Goal: Transaction & Acquisition: Purchase product/service

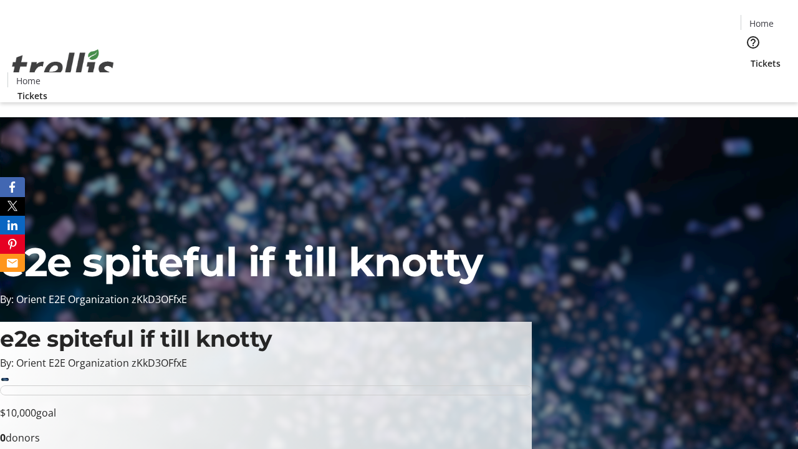
click at [751, 57] on span "Tickets" at bounding box center [766, 63] width 30 height 13
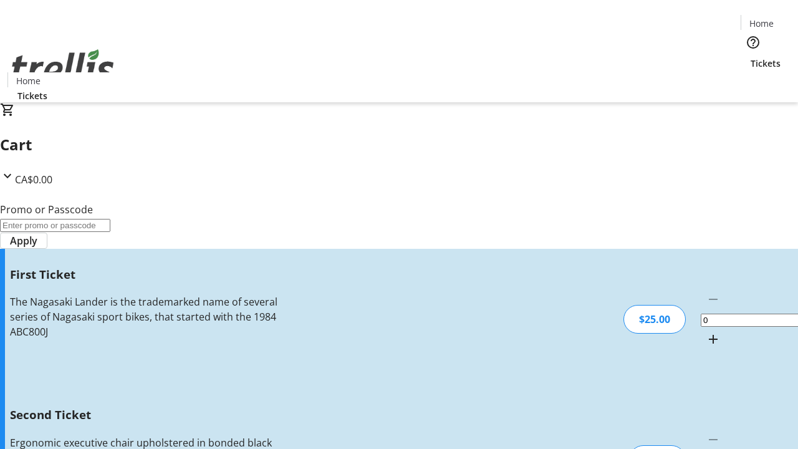
click at [706, 332] on mat-icon "Increment by one" at bounding box center [713, 339] width 15 height 15
type input "1"
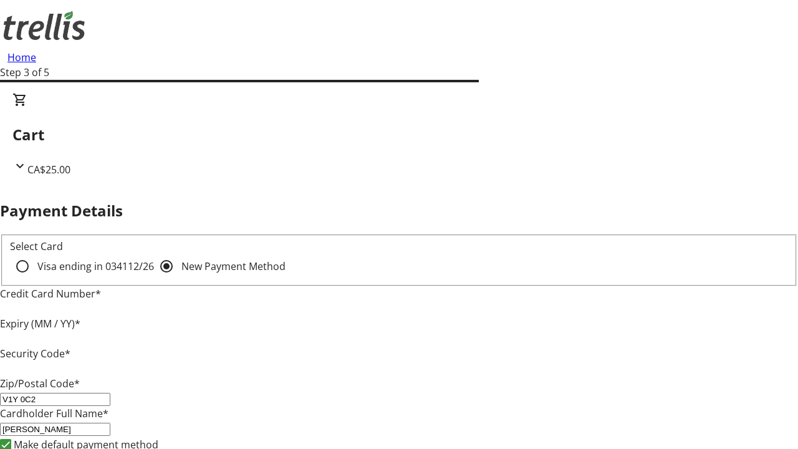
type input "V1Y 0C2"
